Goal: Book appointment/travel/reservation

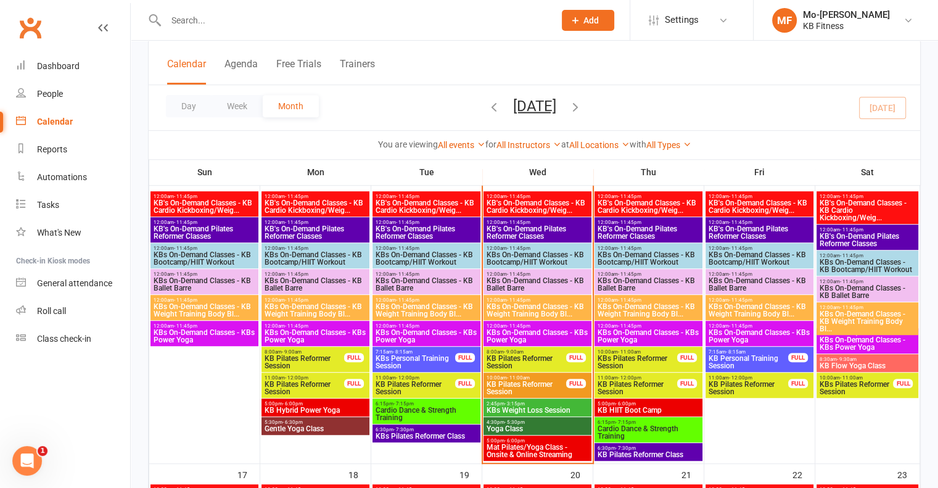
scroll to position [641, 0]
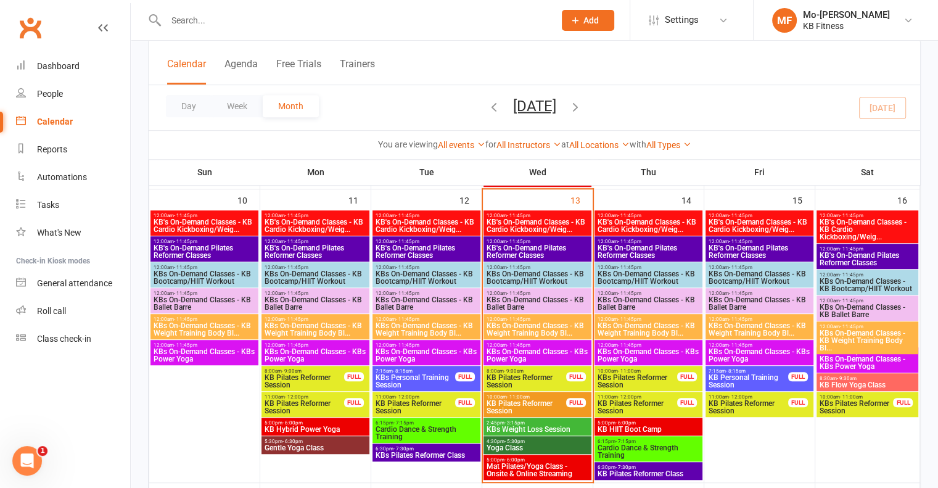
click at [515, 446] on span "Yoga Class" at bounding box center [537, 447] width 103 height 7
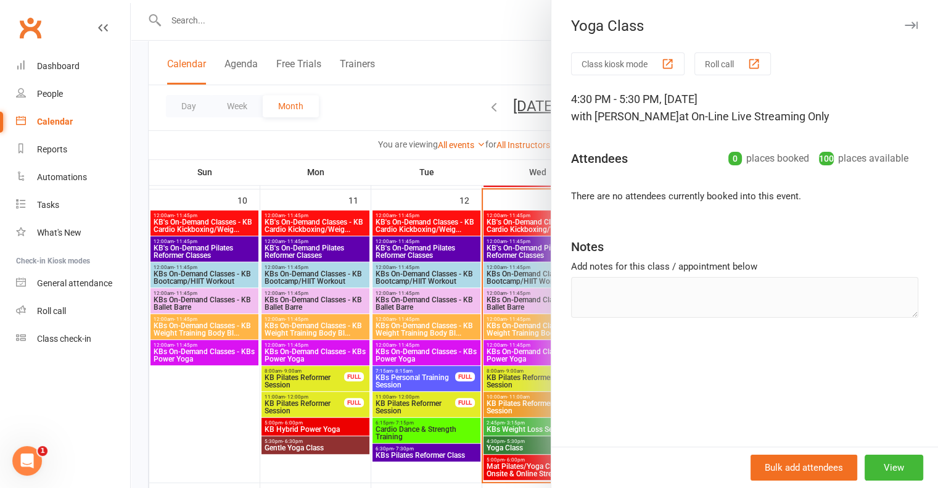
click at [469, 57] on div at bounding box center [534, 244] width 807 height 488
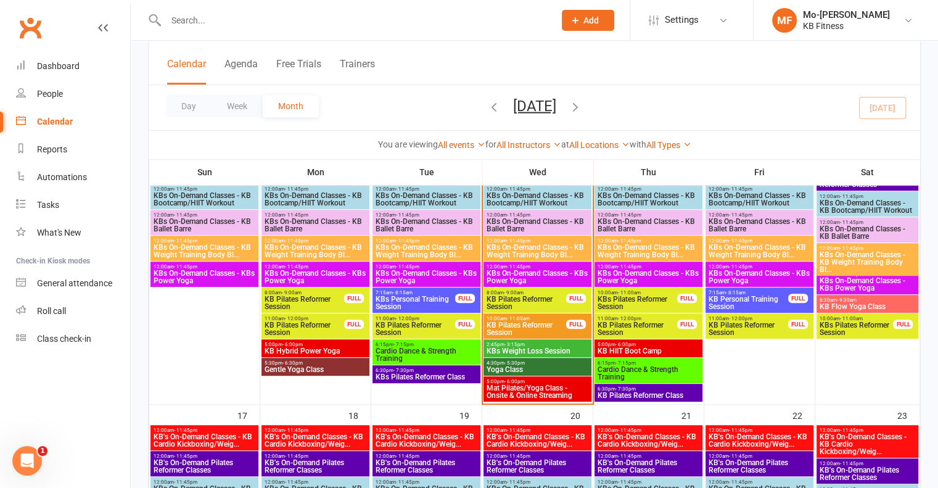
scroll to position [802, 0]
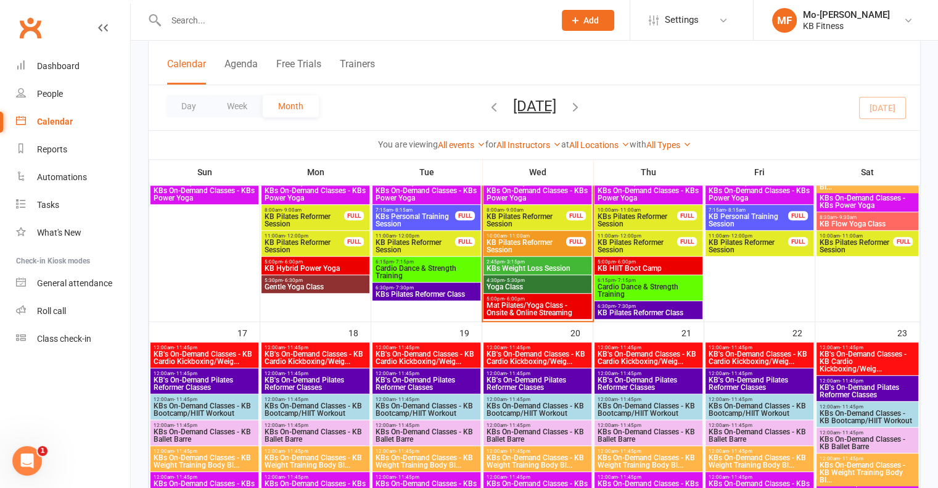
click at [512, 281] on span "- 5:30pm" at bounding box center [514, 280] width 20 height 6
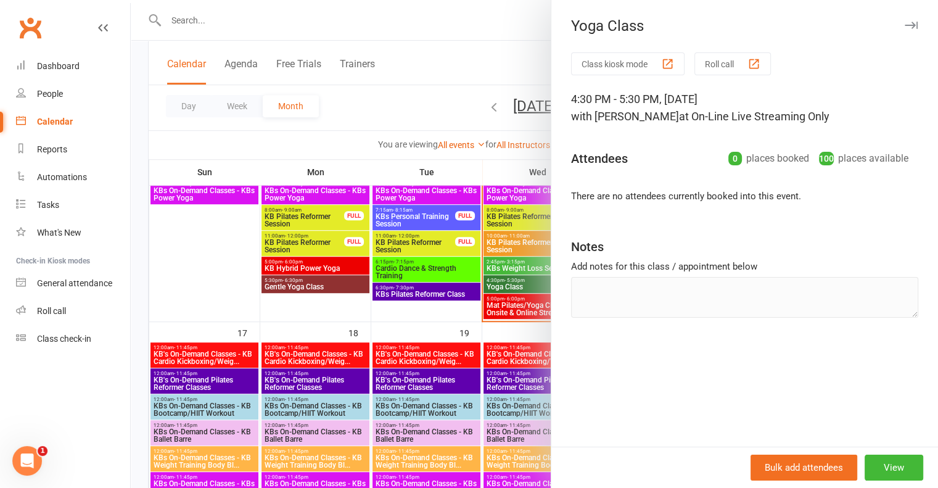
click at [769, 374] on div "Class kiosk mode Roll call 4:30 PM - 5:30 PM, Wednesday, August, 13, 2025 with …" at bounding box center [744, 249] width 387 height 394
click at [448, 76] on div at bounding box center [534, 244] width 807 height 488
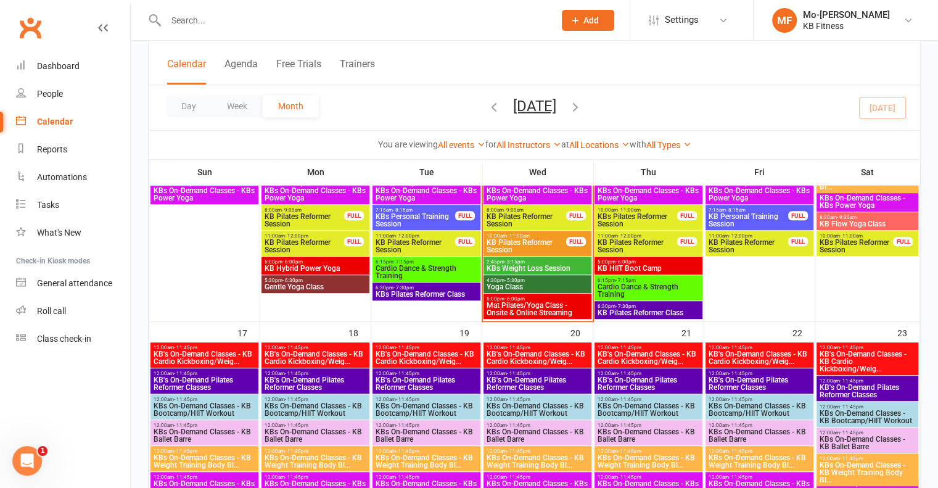
click at [538, 283] on span "Yoga Class" at bounding box center [537, 286] width 103 height 7
